Goal: Find specific page/section: Find specific page/section

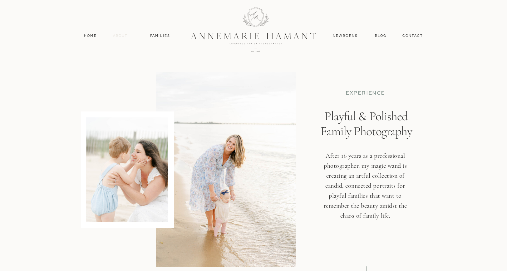
click at [123, 35] on nav "About" at bounding box center [120, 36] width 18 height 6
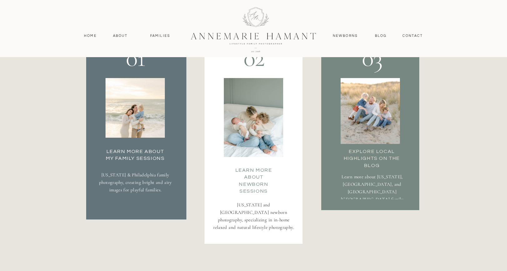
scroll to position [1120, 0]
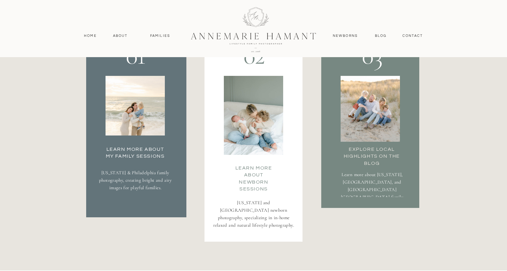
click at [133, 127] on div at bounding box center [134, 106] width 59 height 60
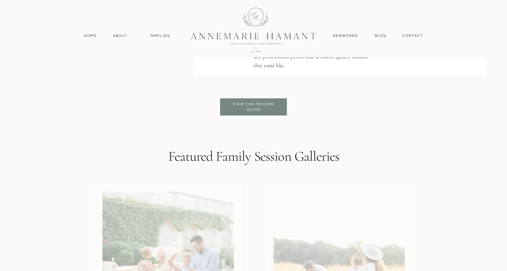
scroll to position [1503, 0]
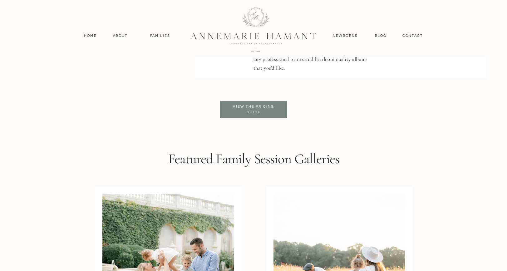
click at [246, 108] on p "View the pricing guide" at bounding box center [253, 109] width 51 height 11
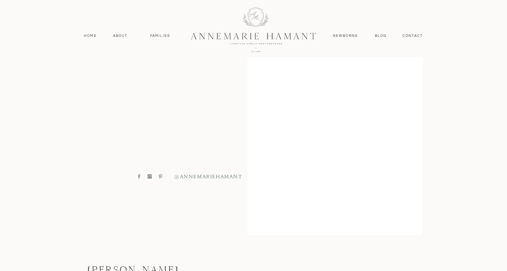
scroll to position [253, 0]
